Goal: Communication & Community: Answer question/provide support

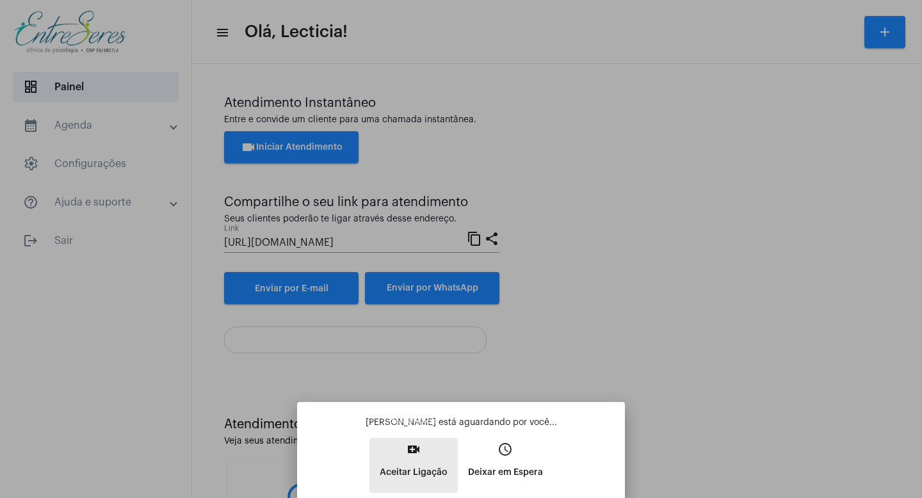
click at [431, 463] on p "Aceitar Ligação" at bounding box center [414, 472] width 68 height 23
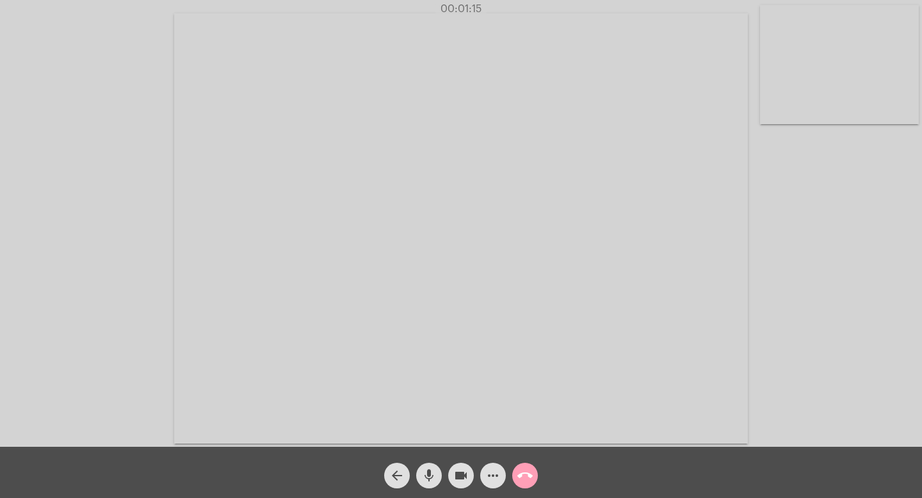
click at [526, 474] on mat-icon "call_end" at bounding box center [524, 475] width 15 height 15
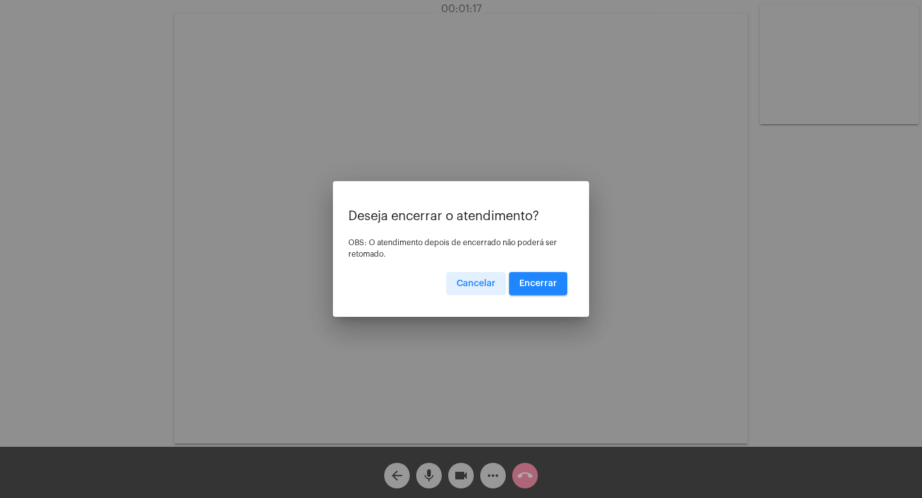
click at [539, 272] on button "Encerrar" at bounding box center [538, 283] width 58 height 23
